Goal: Use online tool/utility: Utilize a website feature to perform a specific function

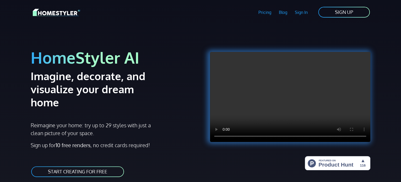
click at [97, 166] on link "START CREATING FOR FREE" at bounding box center [78, 172] width 94 height 12
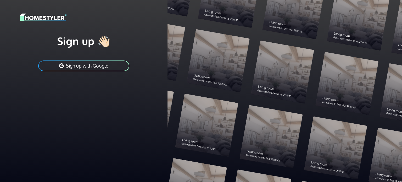
click at [86, 69] on button "Sign up with Google" at bounding box center [84, 66] width 92 height 12
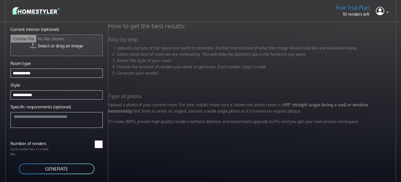
click at [72, 46] on input "Current interior (optional)" at bounding box center [57, 45] width 92 height 21
type input "**********"
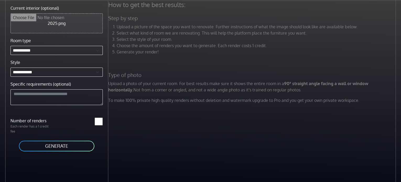
scroll to position [22, 0]
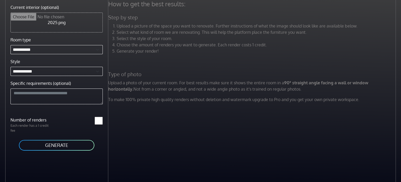
click at [95, 121] on input "*" at bounding box center [99, 121] width 8 height 8
click at [101, 118] on input "*" at bounding box center [99, 121] width 8 height 8
type input "*"
click at [99, 118] on input "*" at bounding box center [99, 121] width 8 height 8
click at [54, 148] on button "GENERATE" at bounding box center [56, 145] width 76 height 12
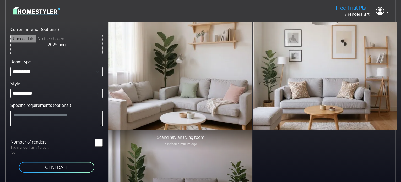
scroll to position [0, 0]
